Goal: Navigation & Orientation: Find specific page/section

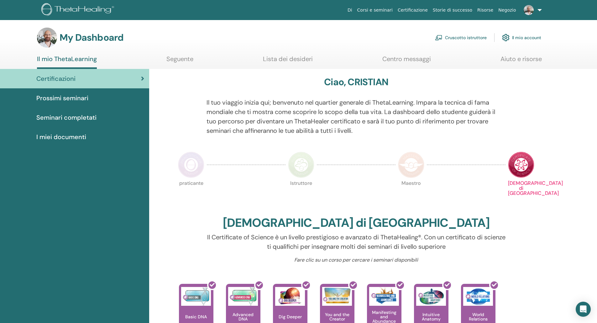
click at [477, 36] on link "Cruscotto istruttore" at bounding box center [461, 38] width 52 height 14
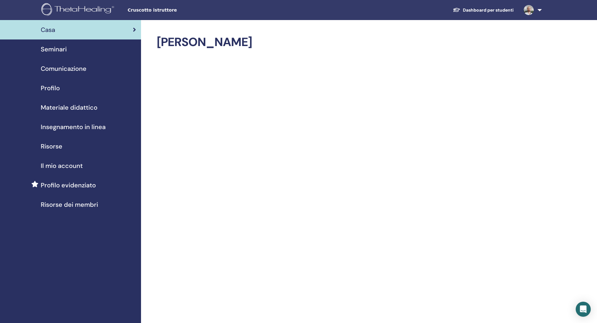
click at [58, 53] on span "Seminari" at bounding box center [54, 49] width 26 height 9
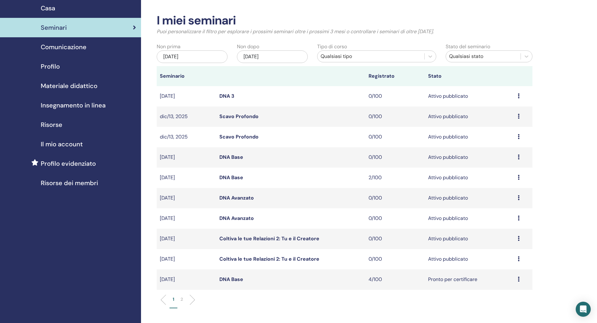
scroll to position [31, 0]
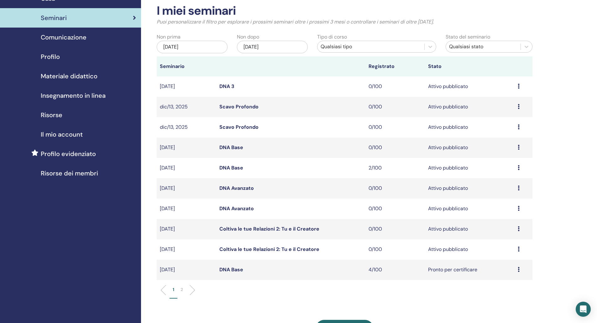
click at [296, 249] on link "Coltiva le tue Relazioni 2: Tu e il Creatore" at bounding box center [269, 249] width 100 height 7
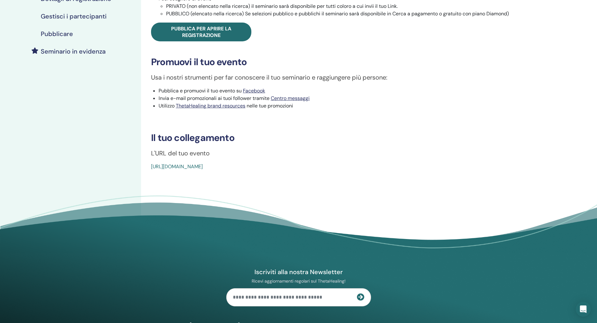
scroll to position [157, 0]
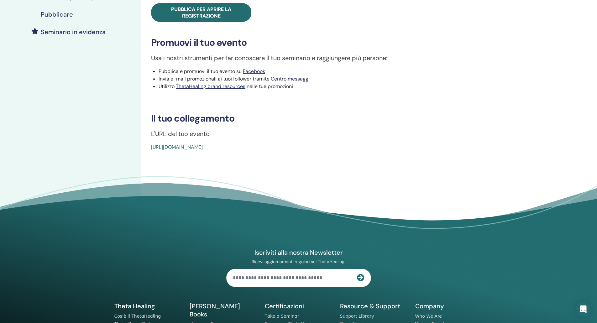
drag, startPoint x: 304, startPoint y: 149, endPoint x: 150, endPoint y: 147, distance: 154.3
click at [150, 147] on div "You and the Creator Tipo di evento Online Stato dell'evento Attivo pubblicato I…" at bounding box center [340, 14] width 391 height 273
copy link "[URL][DOMAIN_NAME]"
